Goal: Complete application form: Complete application form

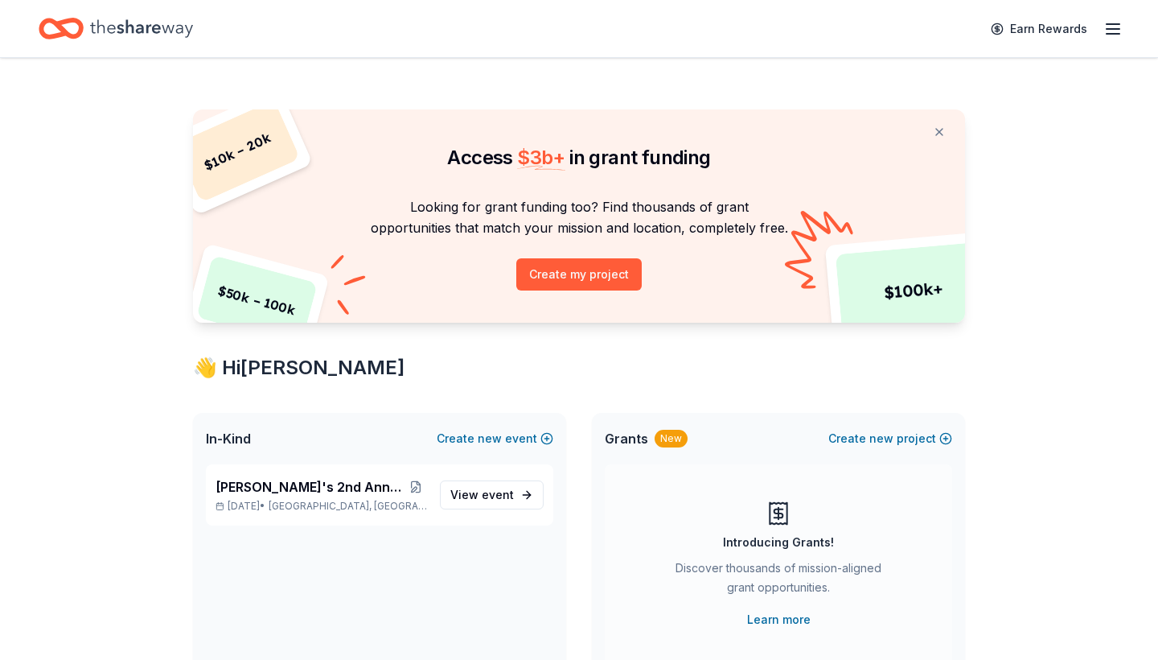
click at [1113, 32] on icon "button" at bounding box center [1113, 28] width 19 height 19
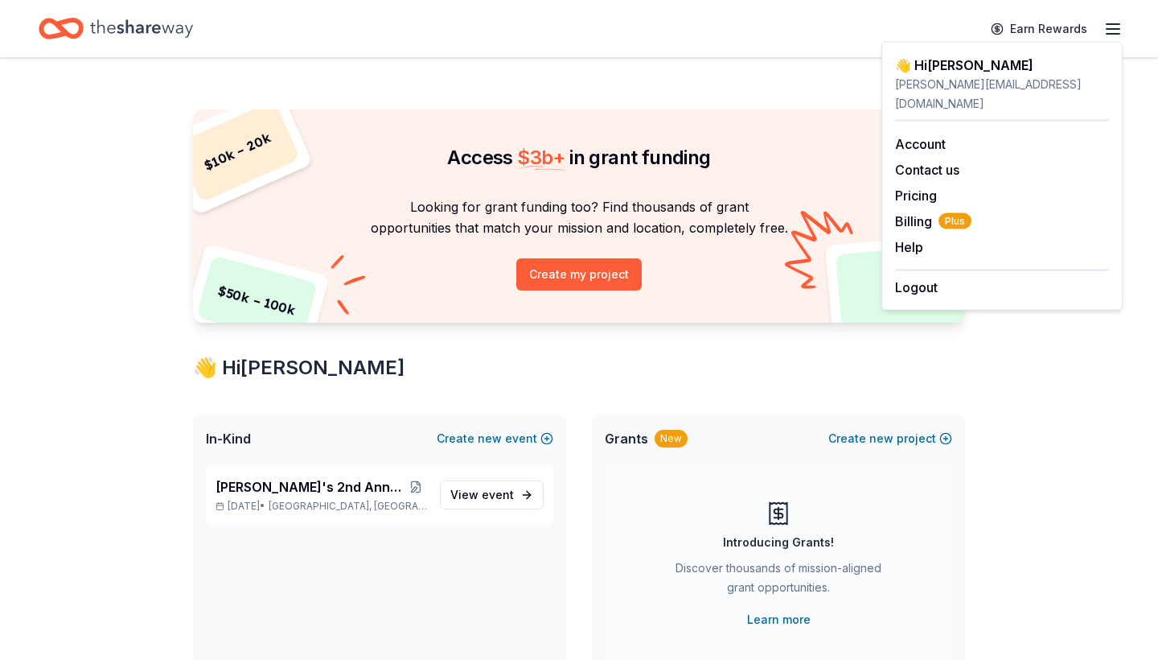
click at [957, 455] on div "Grants New Create new project" at bounding box center [778, 438] width 373 height 51
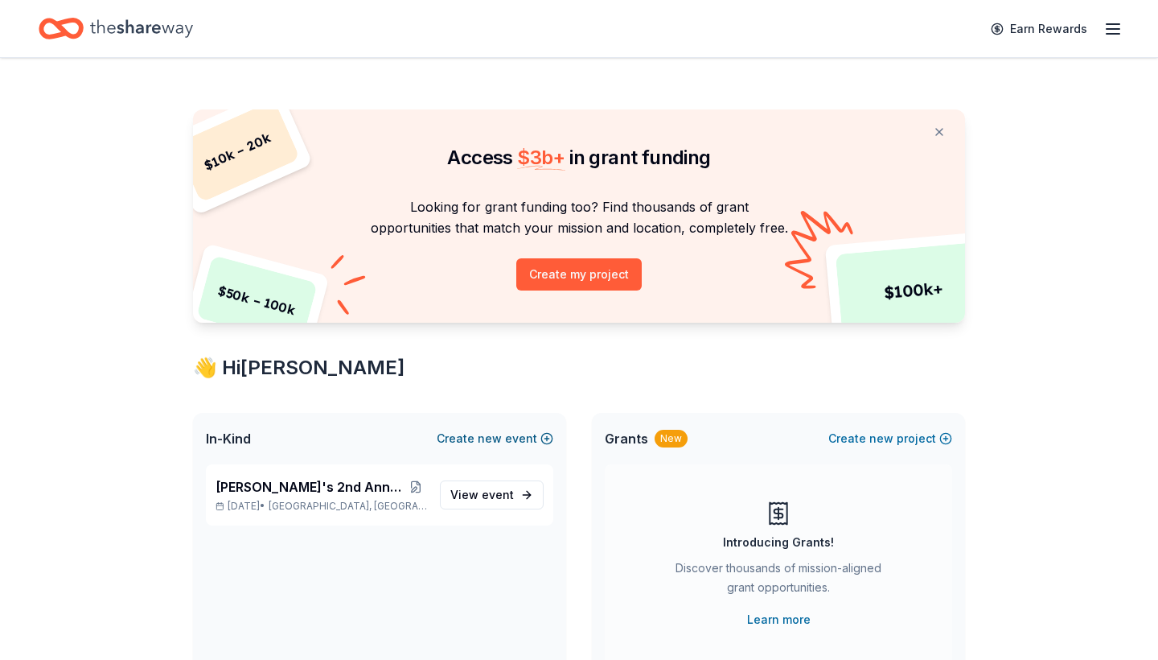
click at [499, 437] on span "new" at bounding box center [490, 438] width 24 height 19
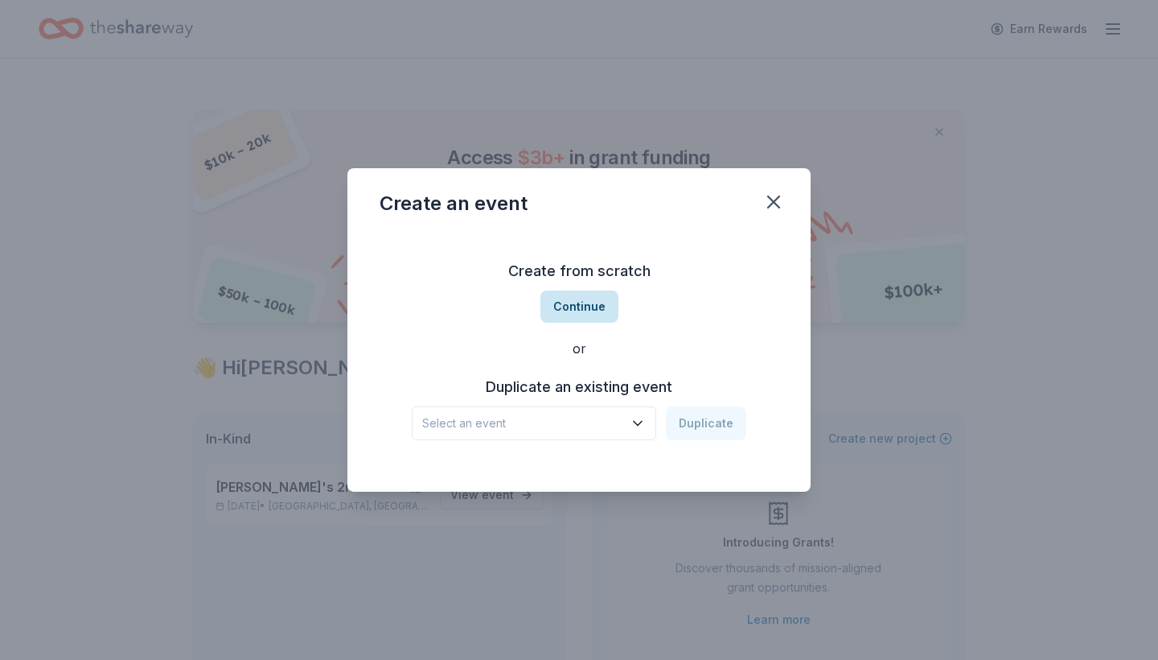
click at [584, 310] on button "Continue" at bounding box center [580, 306] width 78 height 32
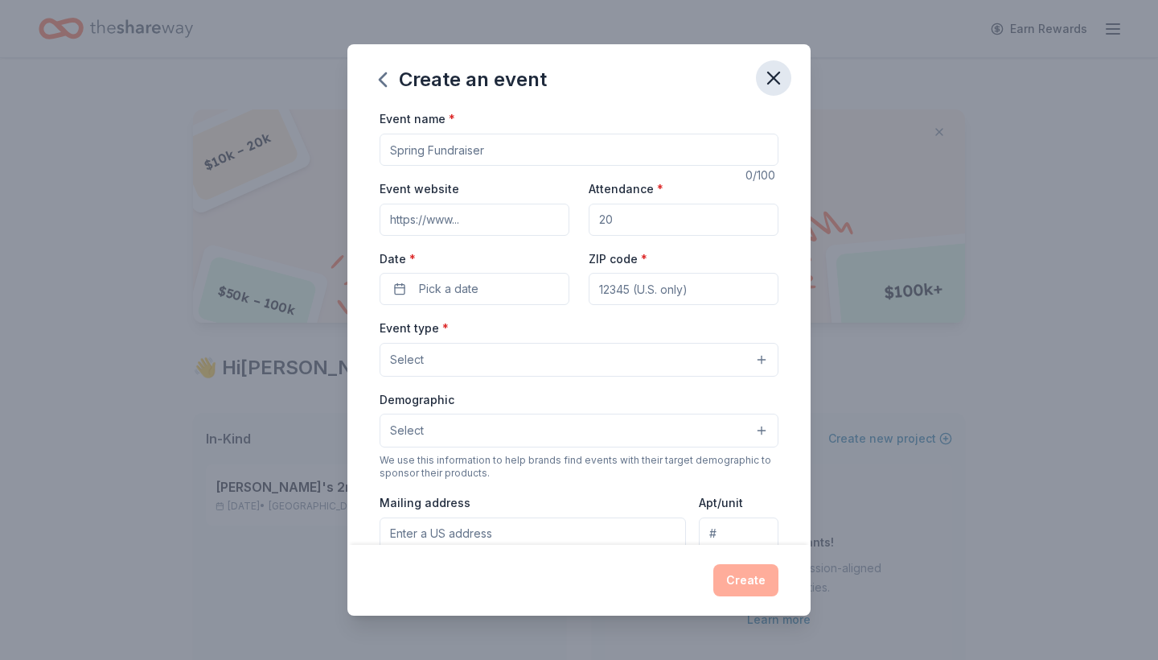
click at [770, 73] on icon "button" at bounding box center [773, 77] width 11 height 11
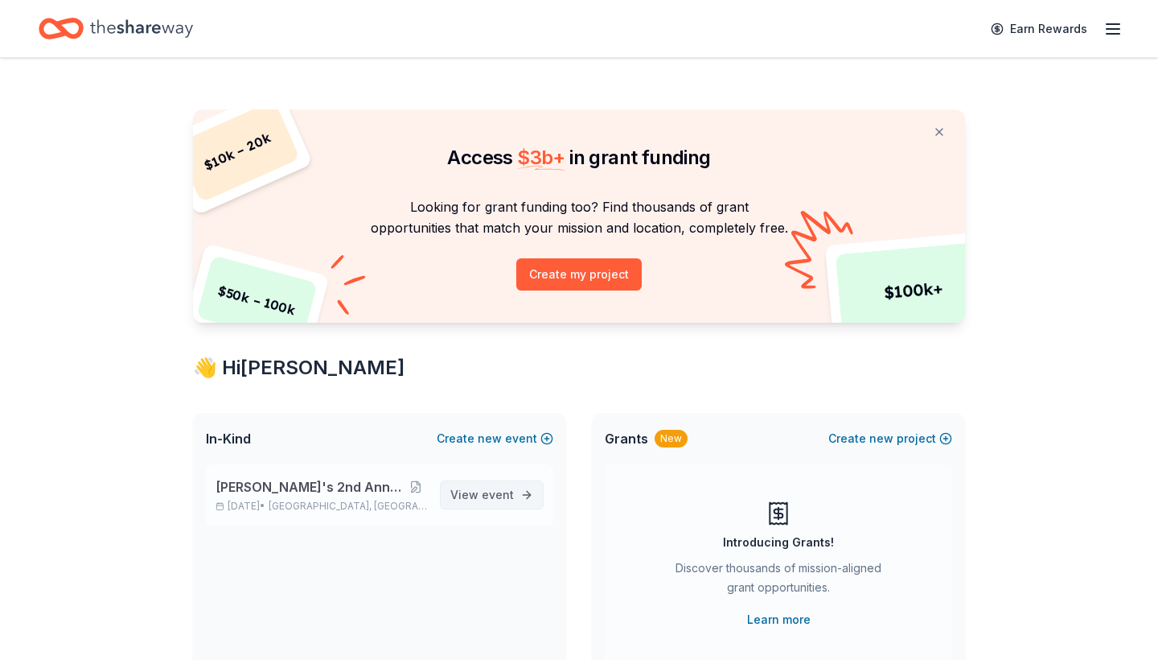
click at [491, 494] on span "event" at bounding box center [498, 494] width 32 height 14
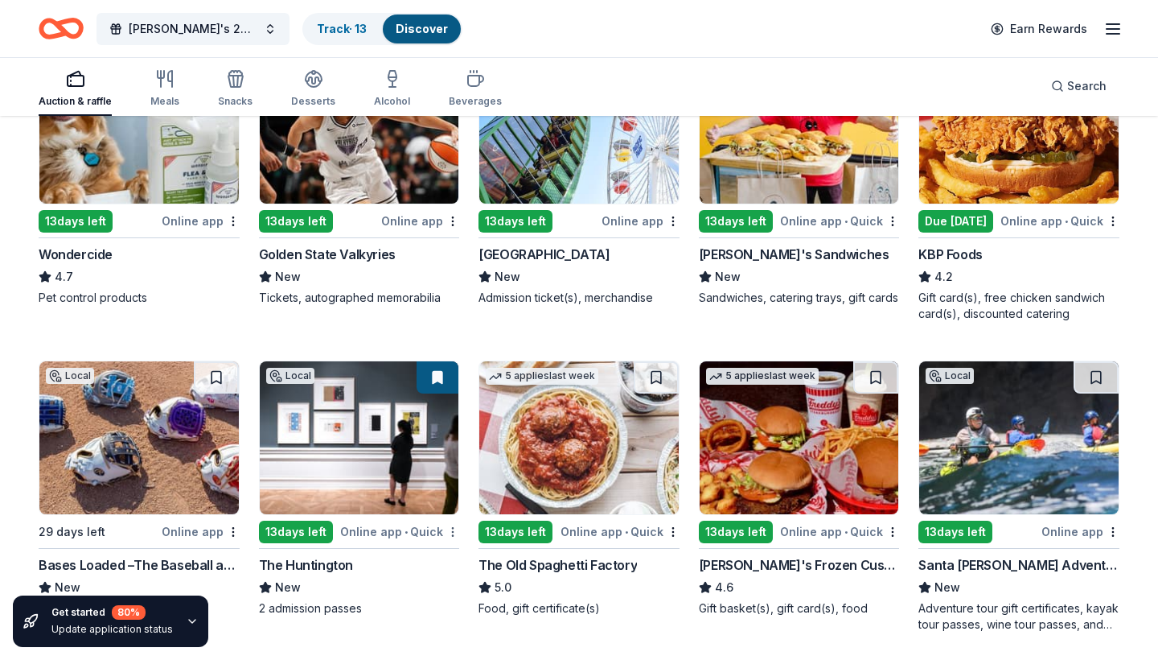
scroll to position [886, 0]
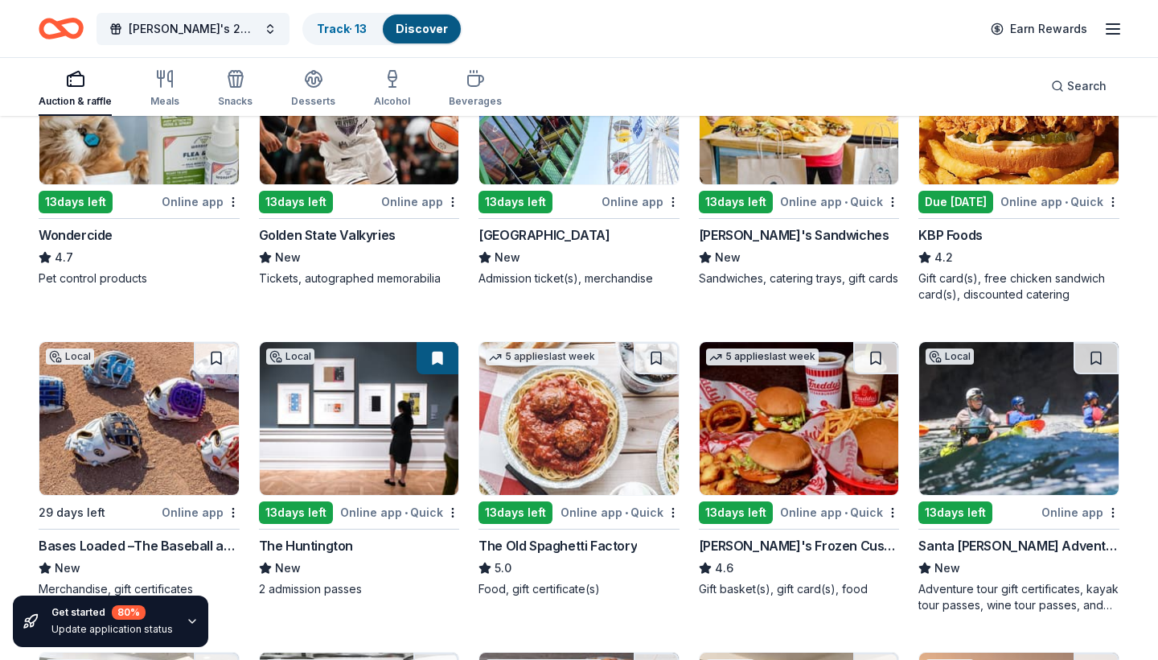
click at [357, 449] on img at bounding box center [359, 418] width 199 height 153
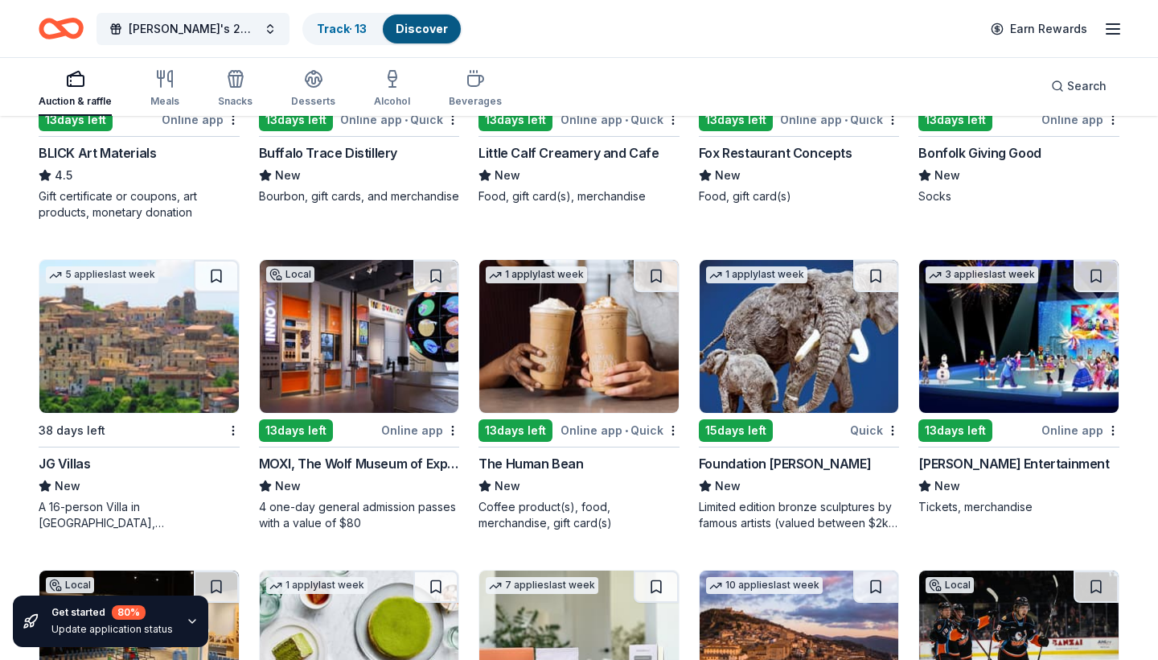
scroll to position [3421, 0]
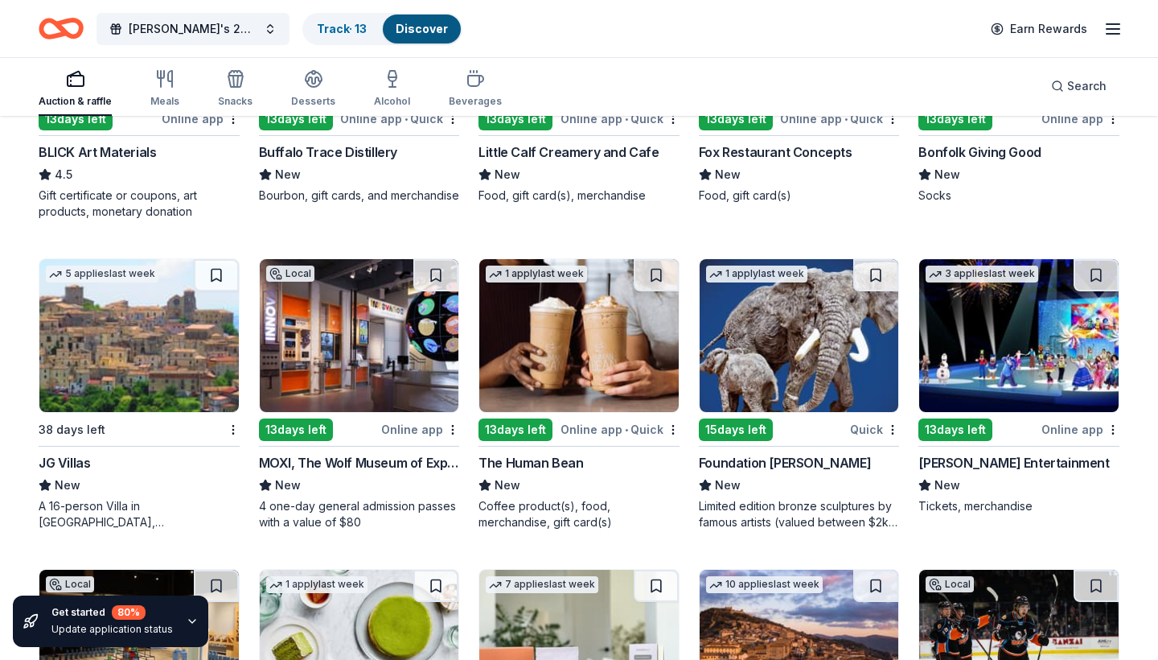
click at [380, 395] on img at bounding box center [359, 335] width 199 height 153
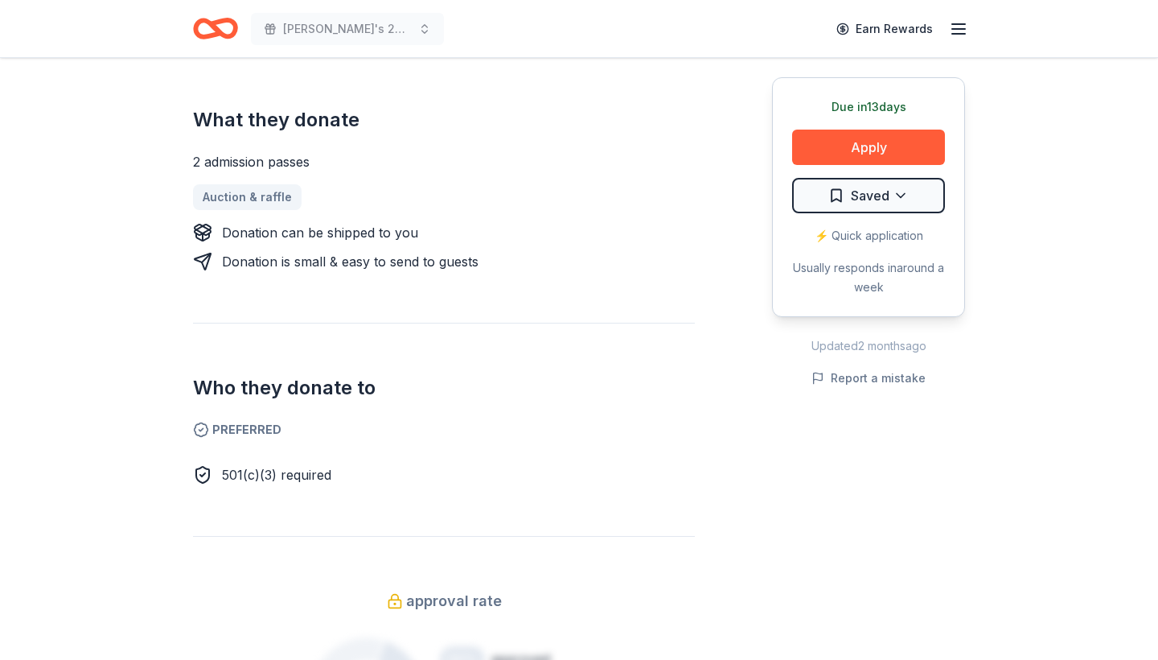
scroll to position [672, 0]
click at [862, 155] on button "Apply" at bounding box center [868, 146] width 153 height 35
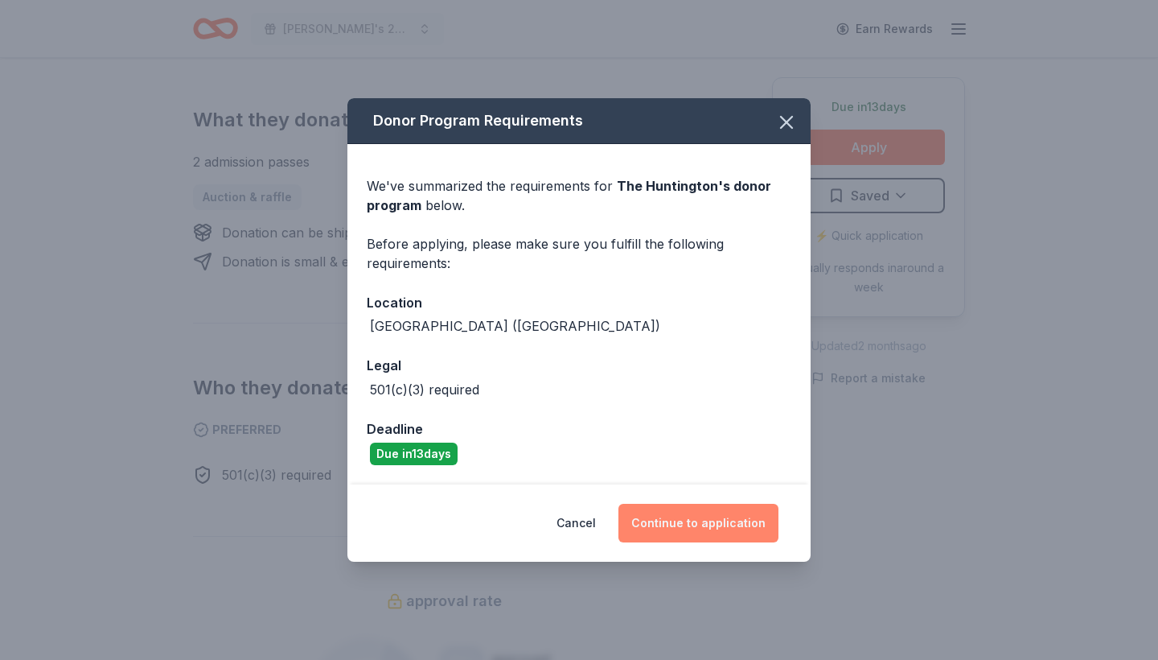
click at [689, 523] on button "Continue to application" at bounding box center [699, 523] width 160 height 39
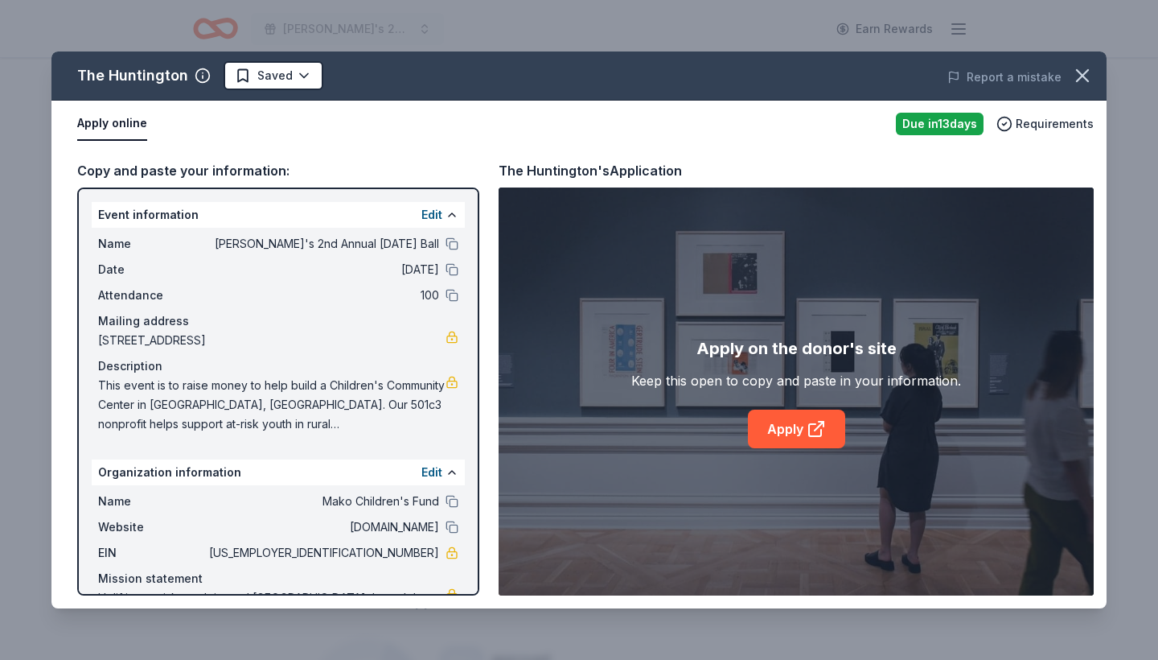
scroll to position [0, 0]
click at [783, 422] on link "Apply" at bounding box center [796, 428] width 97 height 39
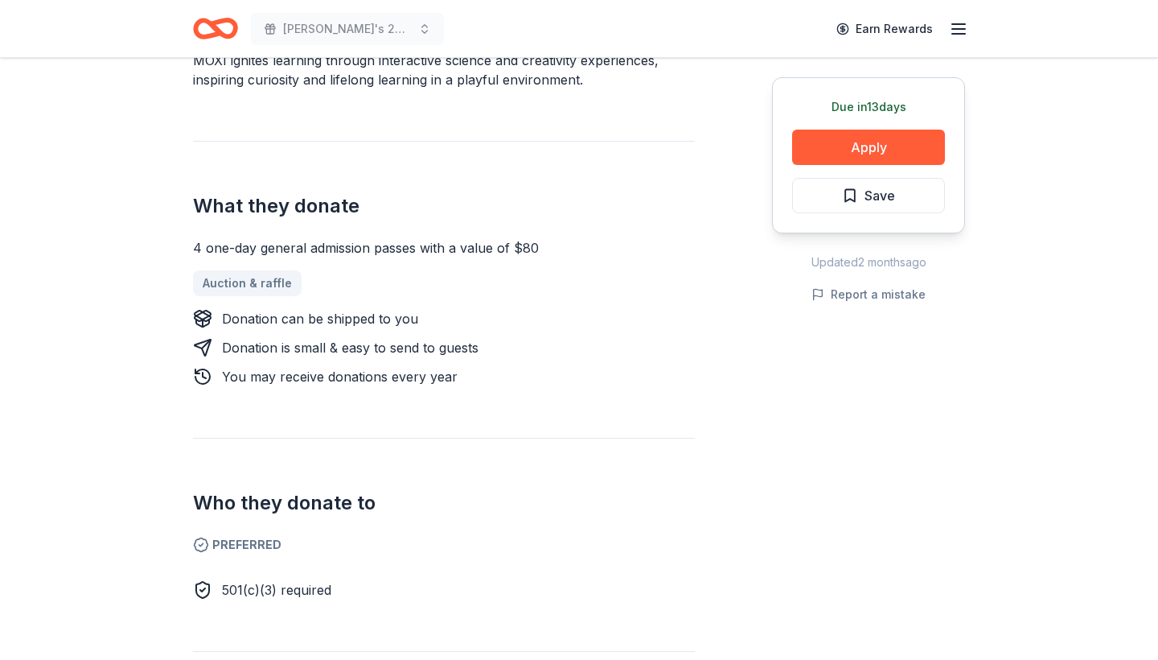
scroll to position [601, 0]
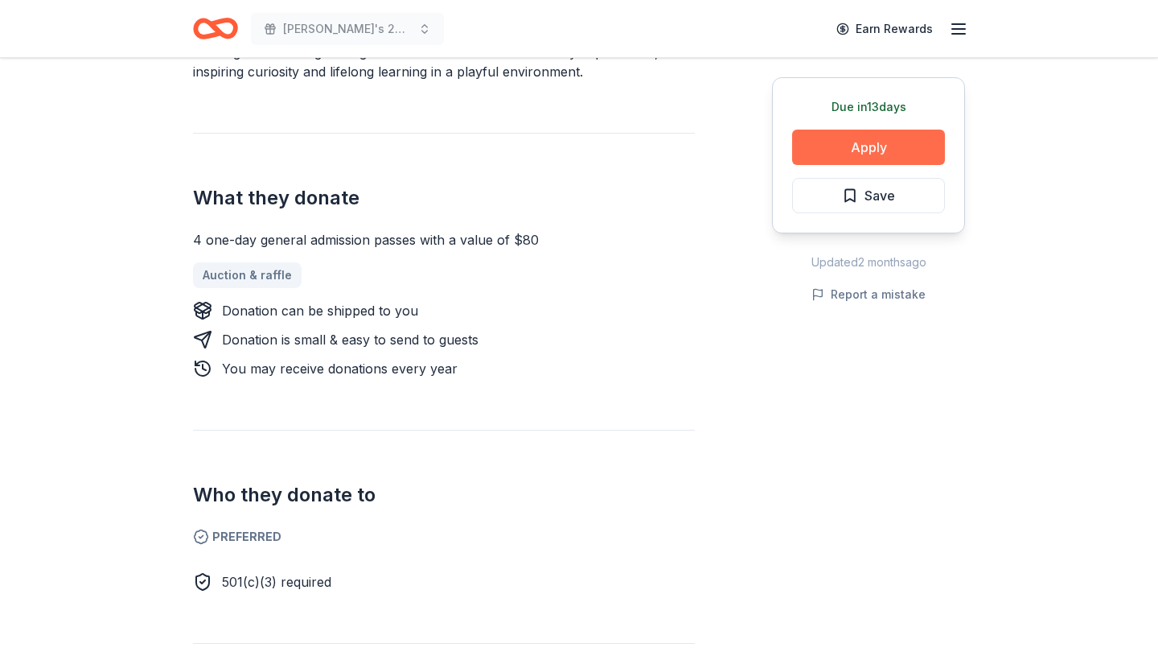
click at [859, 149] on button "Apply" at bounding box center [868, 146] width 153 height 35
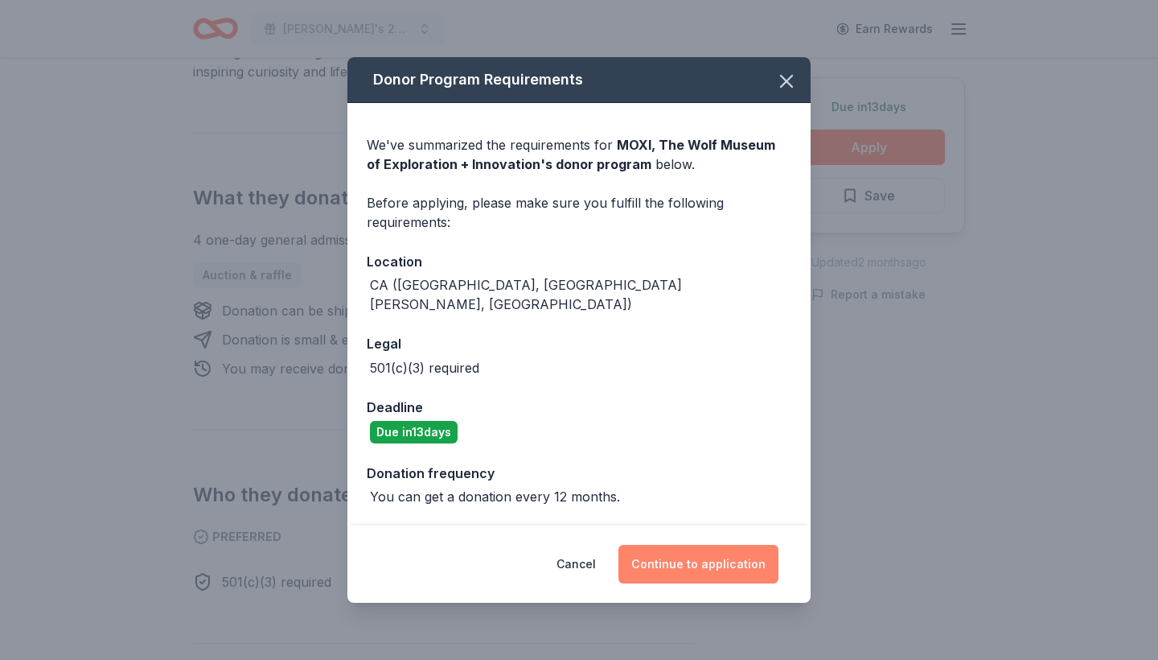
click at [698, 548] on button "Continue to application" at bounding box center [699, 564] width 160 height 39
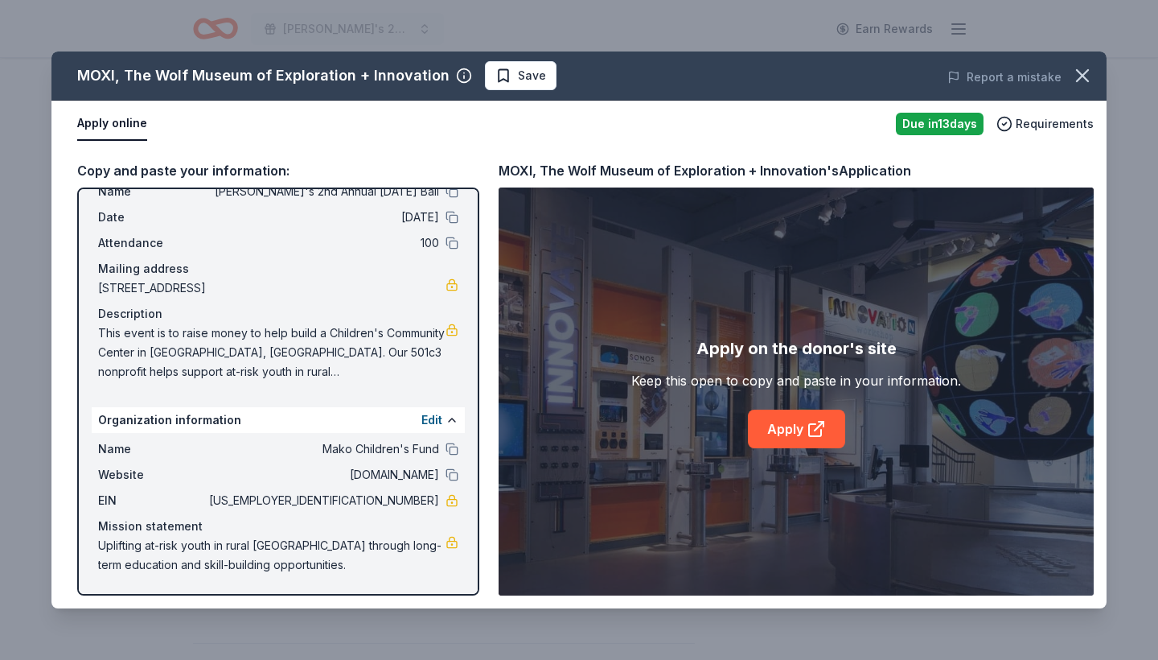
scroll to position [52, 0]
click at [779, 428] on link "Apply" at bounding box center [796, 428] width 97 height 39
